Goal: Information Seeking & Learning: Learn about a topic

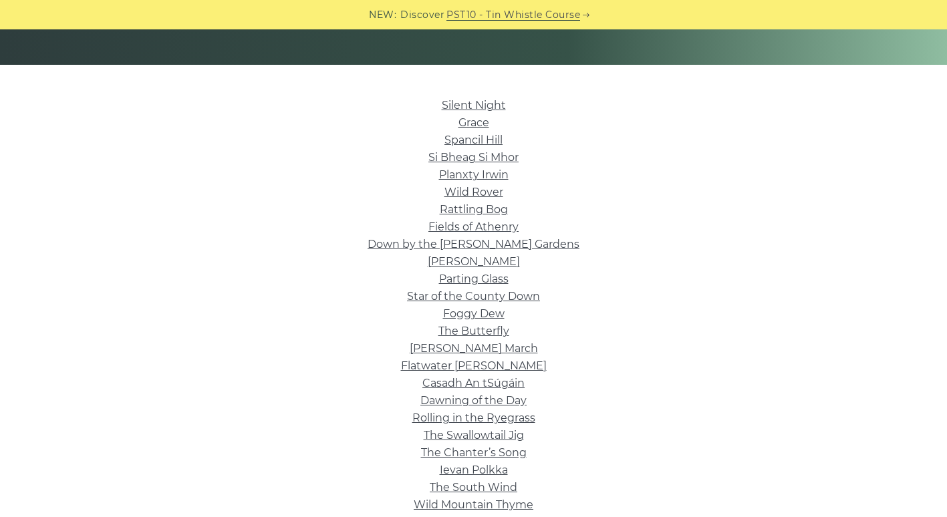
scroll to position [298, 0]
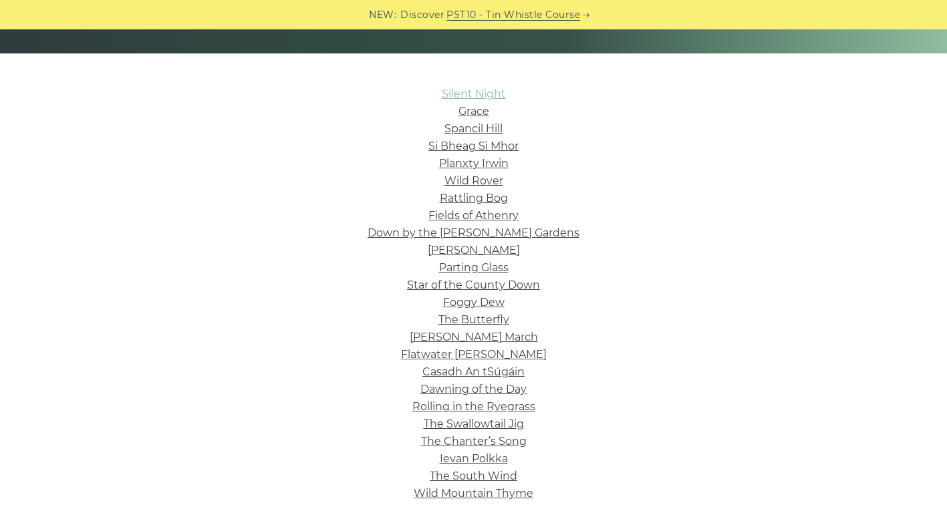
click at [476, 90] on link "Silent Night" at bounding box center [474, 94] width 64 height 13
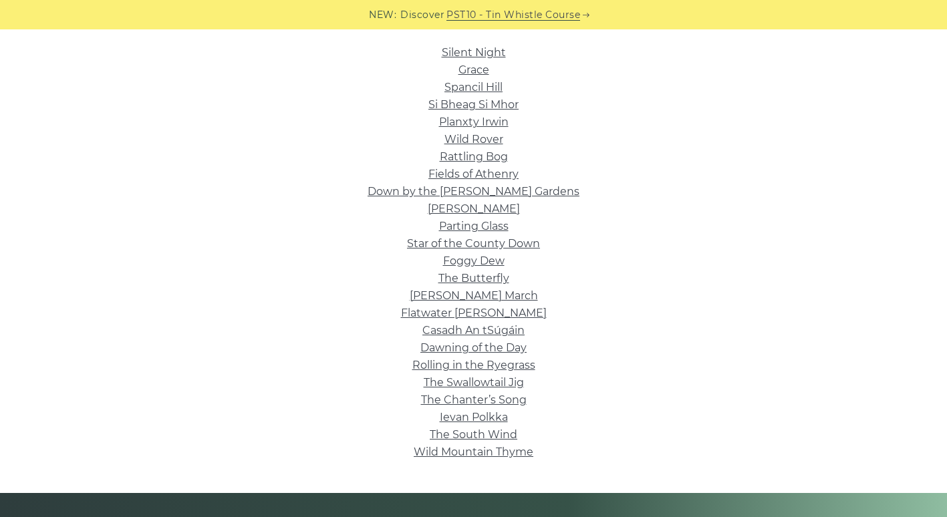
scroll to position [340, 0]
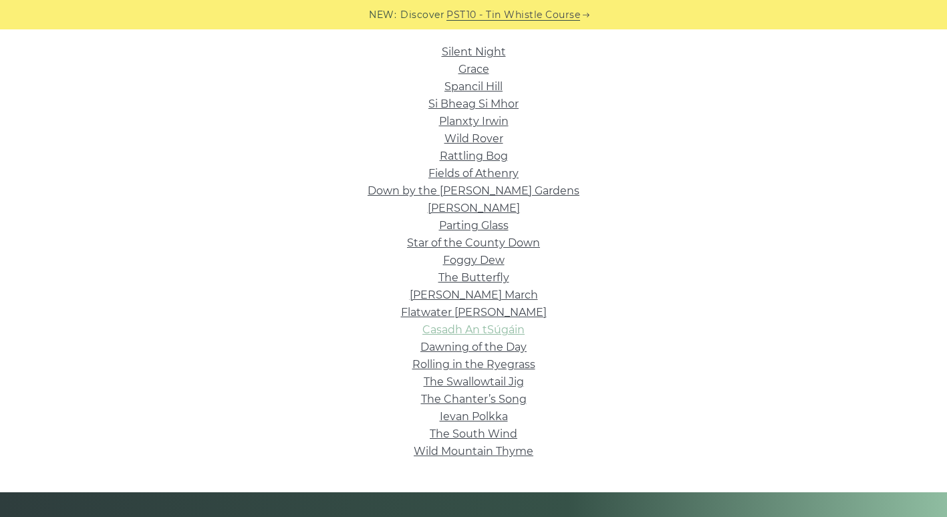
click at [504, 328] on link "Casadh An tSúgáin" at bounding box center [474, 330] width 102 height 13
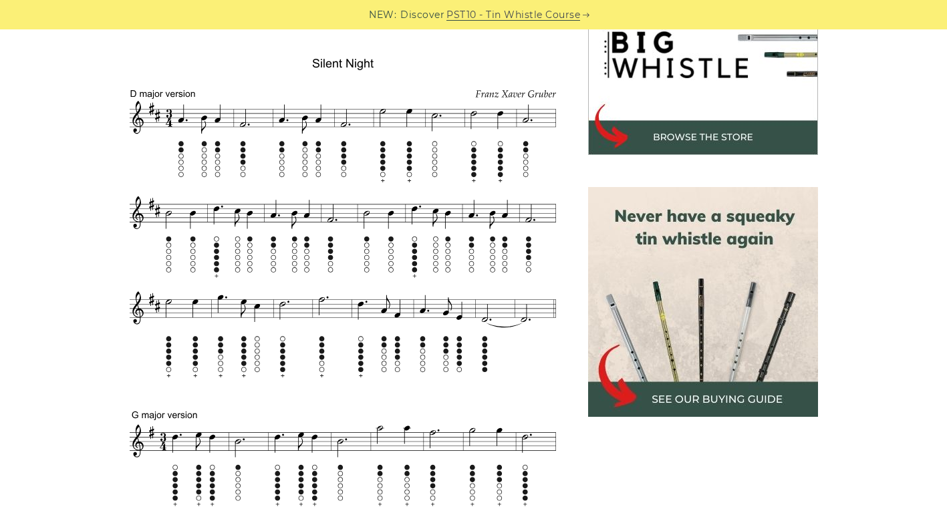
scroll to position [459, 0]
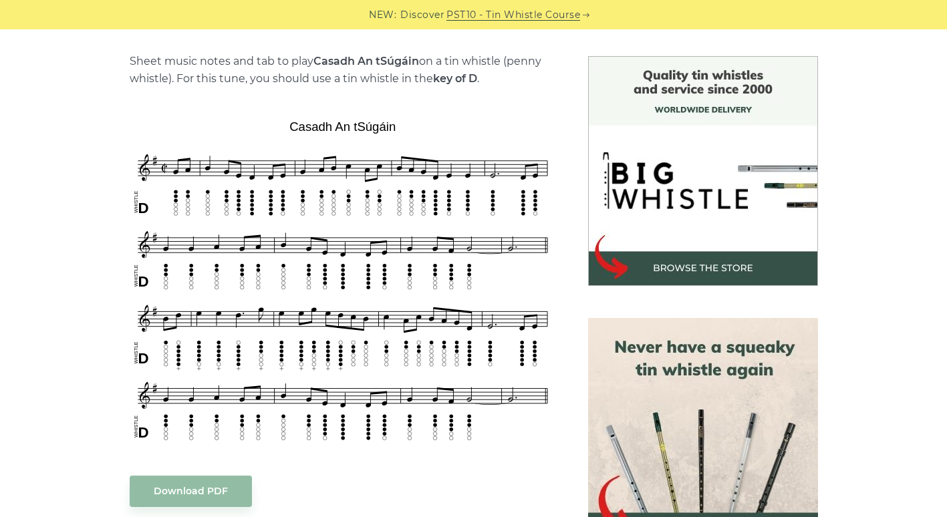
scroll to position [301, 0]
